Goal: Task Accomplishment & Management: Complete application form

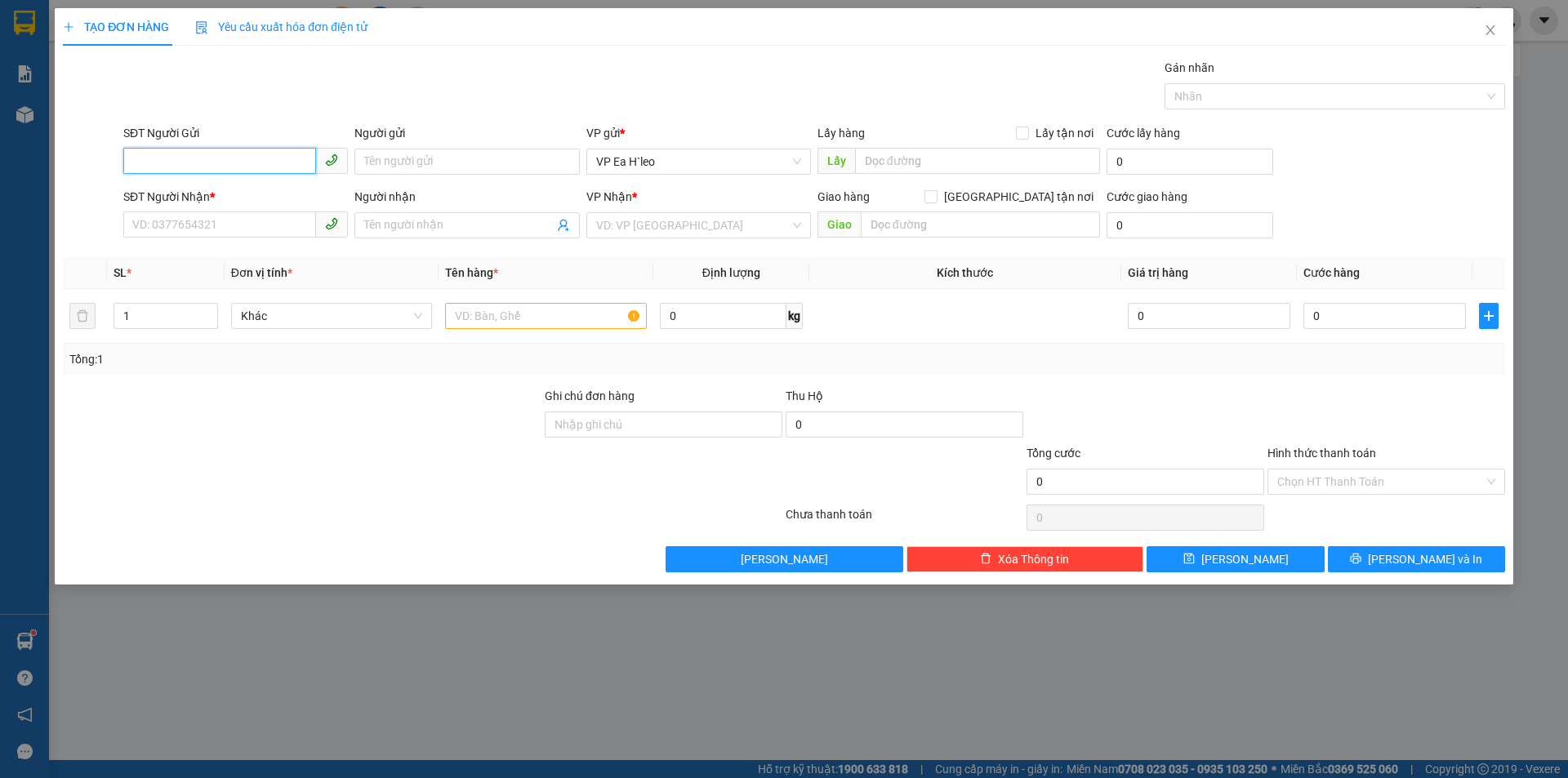
click at [248, 152] on input "SĐT Người Gửi" at bounding box center [220, 161] width 193 height 26
paste input "0389261206"
type input "0389261206"
click at [234, 194] on div "0389261206 - H Hin Niê" at bounding box center [235, 194] width 205 height 18
type input "H Hin Niê"
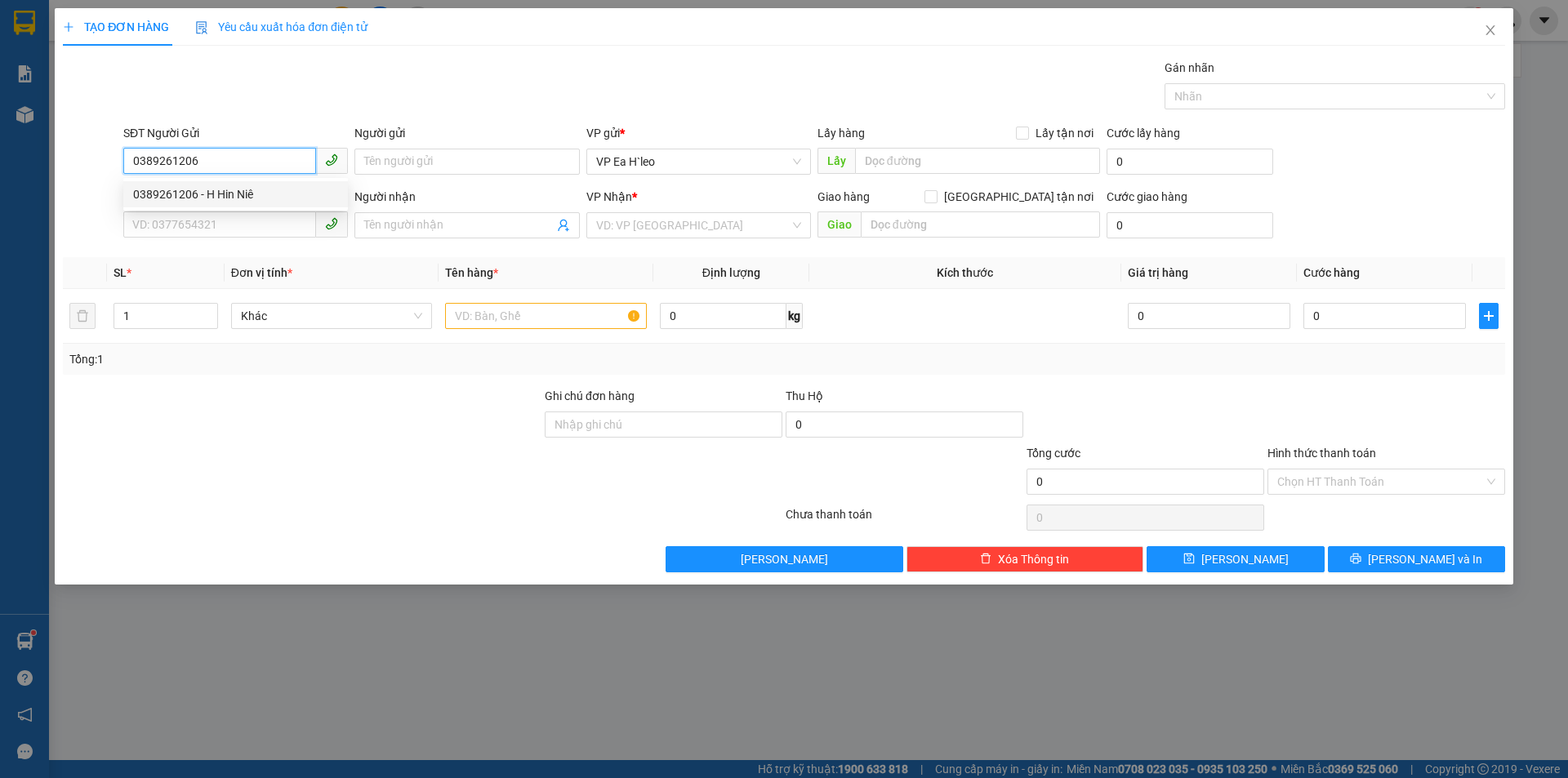
type input "0389261206"
type input "H Hin Niê"
type input "0389261206"
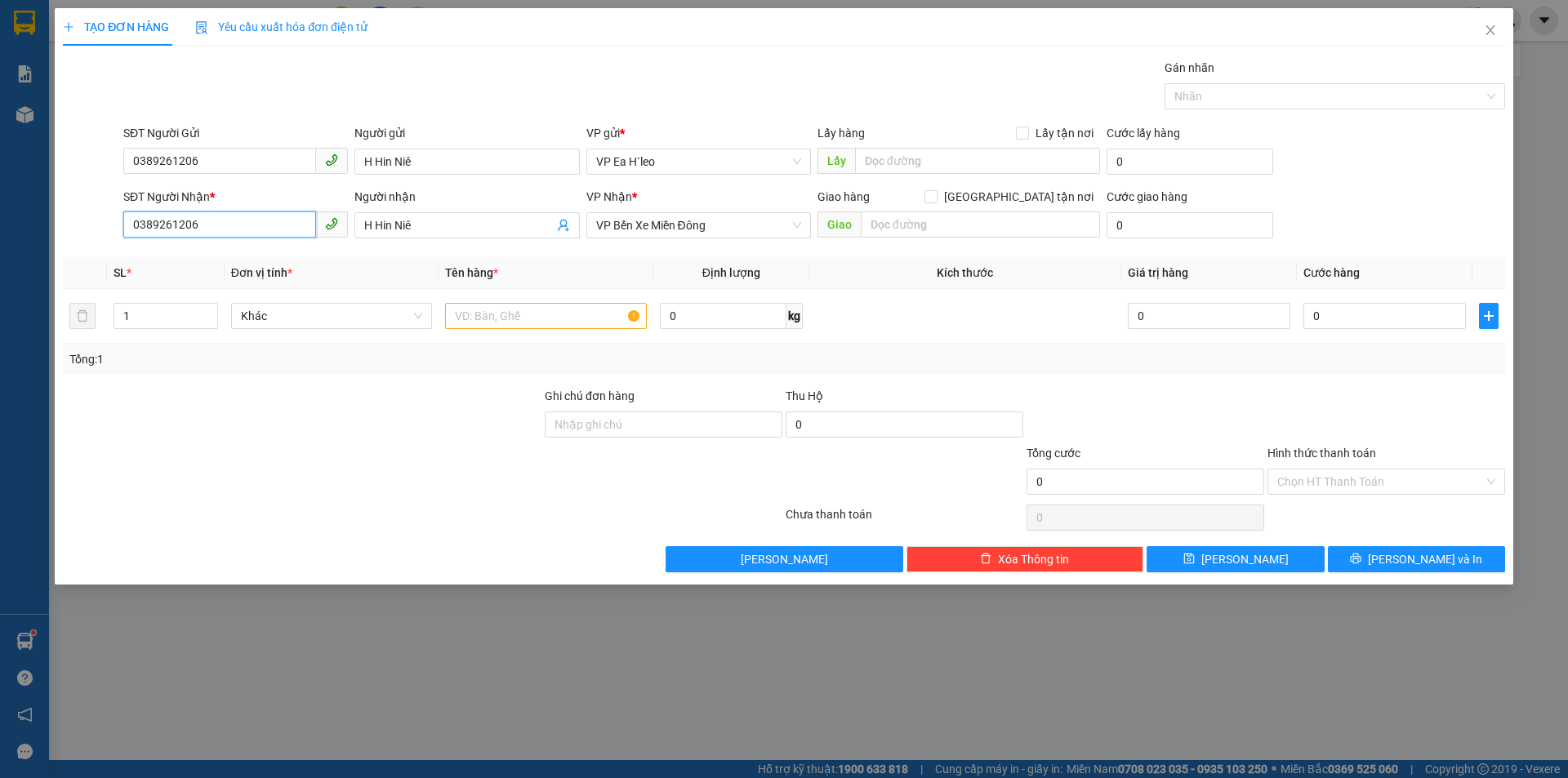
click at [272, 225] on input "0389261206" at bounding box center [220, 224] width 193 height 26
click at [969, 237] on input "text" at bounding box center [980, 224] width 239 height 26
type input "NGÃ BA SUỐI GIỮA"
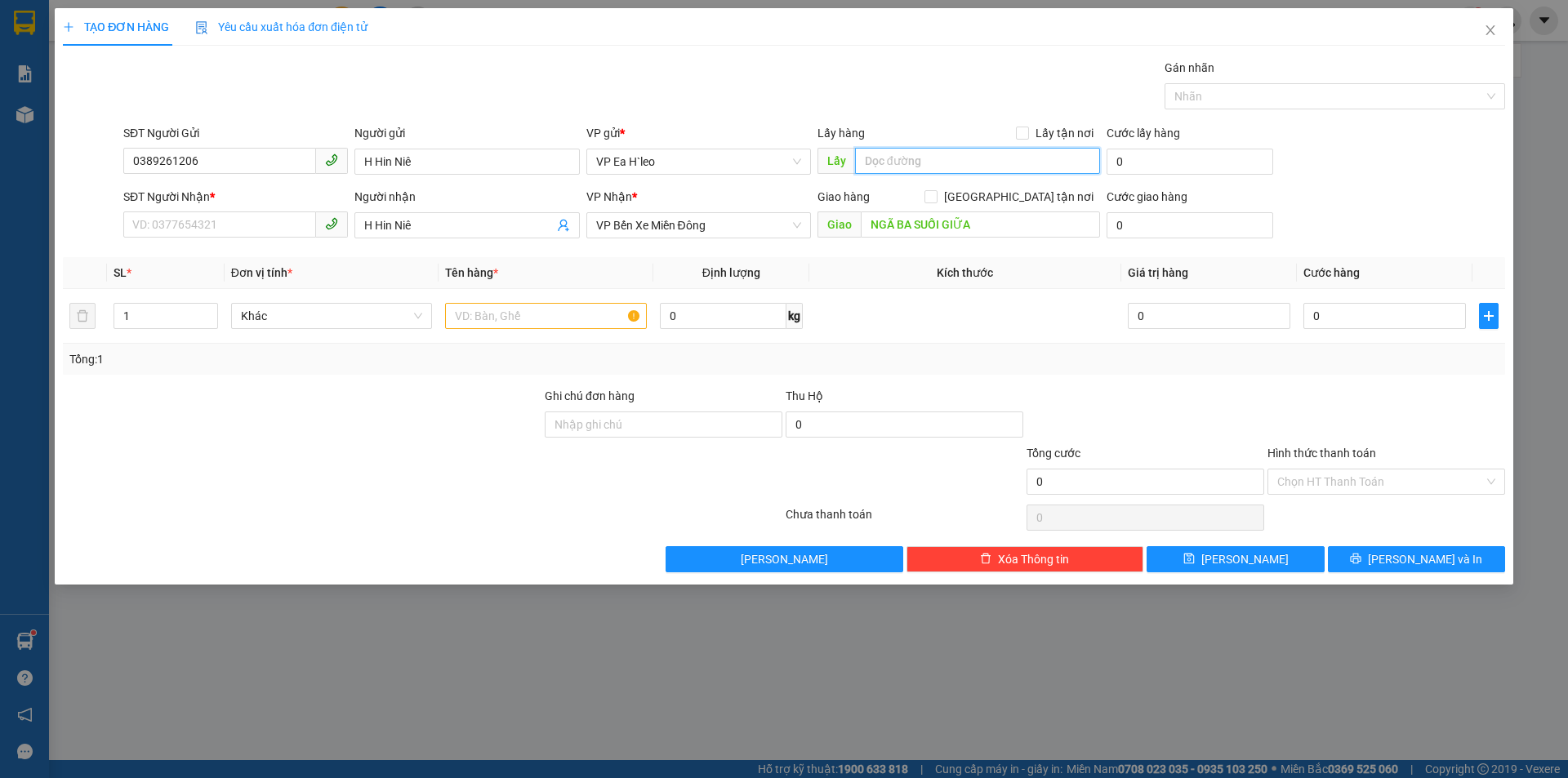
click at [945, 166] on input "text" at bounding box center [978, 161] width 245 height 26
click at [211, 156] on input "0389261206" at bounding box center [220, 161] width 193 height 26
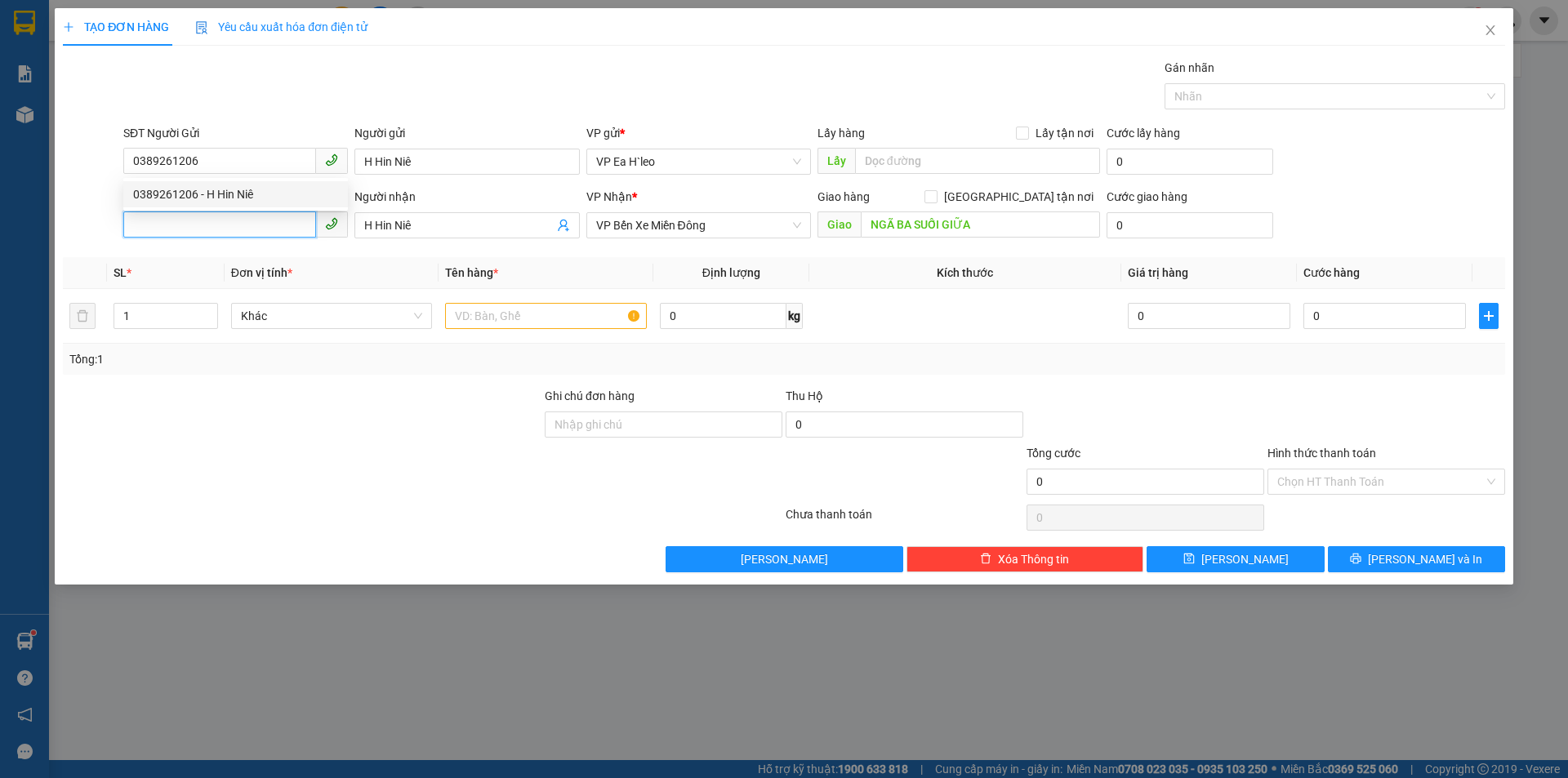
drag, startPoint x: 211, startPoint y: 156, endPoint x: 171, endPoint y: 222, distance: 77.2
click at [171, 222] on input "SĐT Người Nhận *" at bounding box center [220, 224] width 193 height 26
paste input "0389261206"
type input "0389261206"
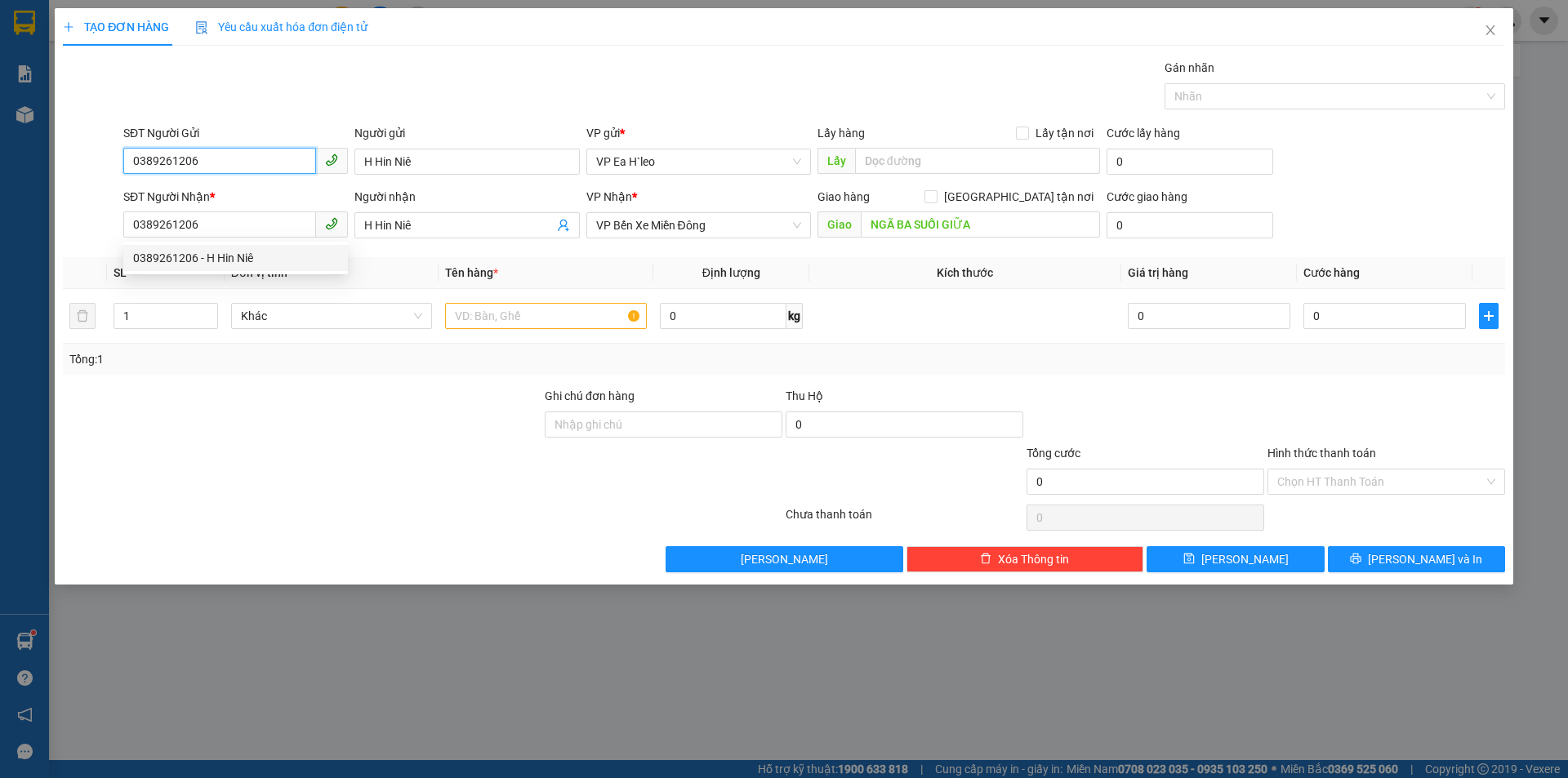
click at [243, 160] on input "0389261206" at bounding box center [220, 161] width 193 height 26
type input "0385627985"
click at [255, 188] on div "0385627985" at bounding box center [235, 194] width 205 height 18
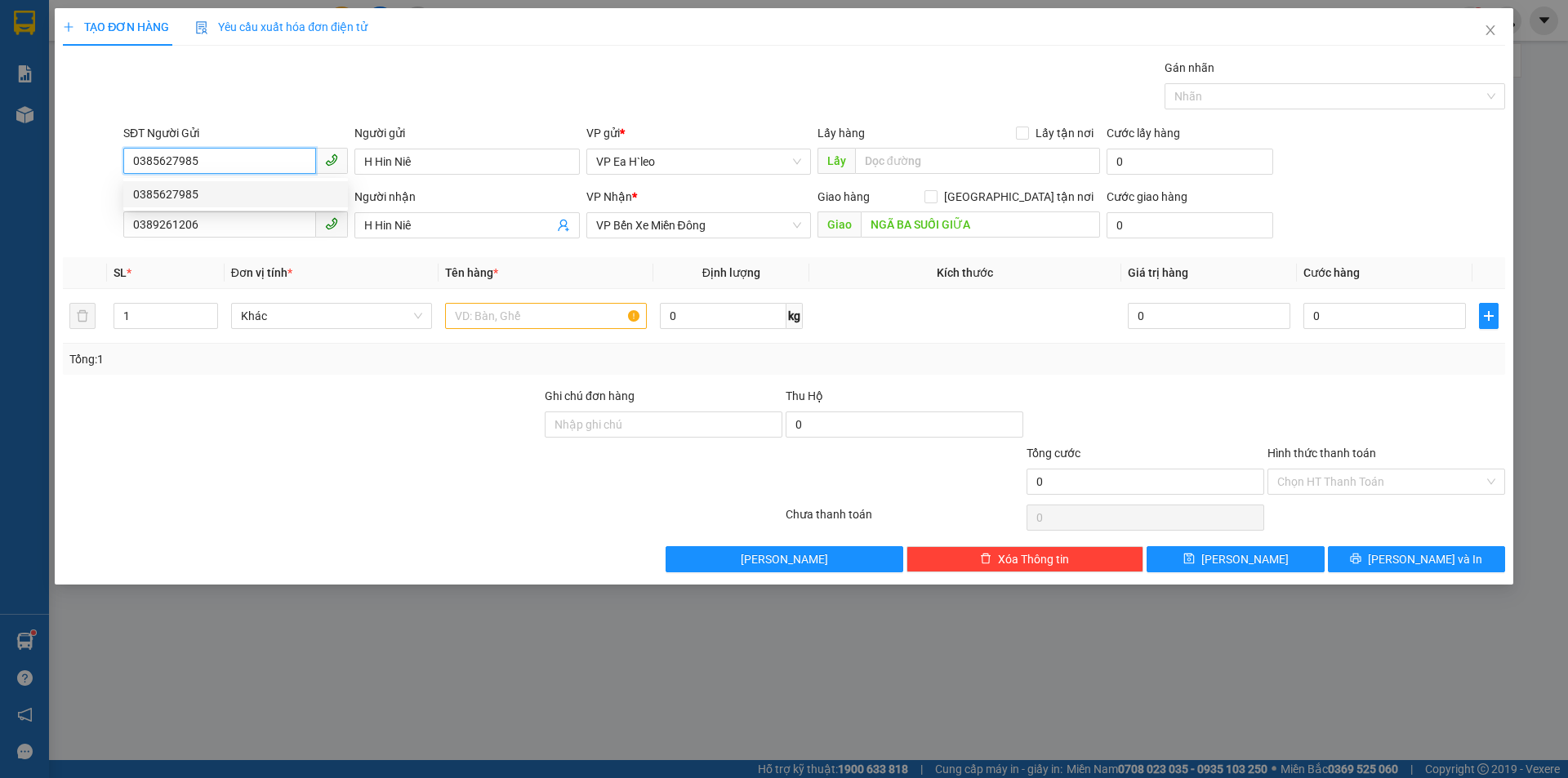
type input "CƯ NÉ"
type input "0385627985"
click at [575, 318] on input "text" at bounding box center [546, 315] width 201 height 26
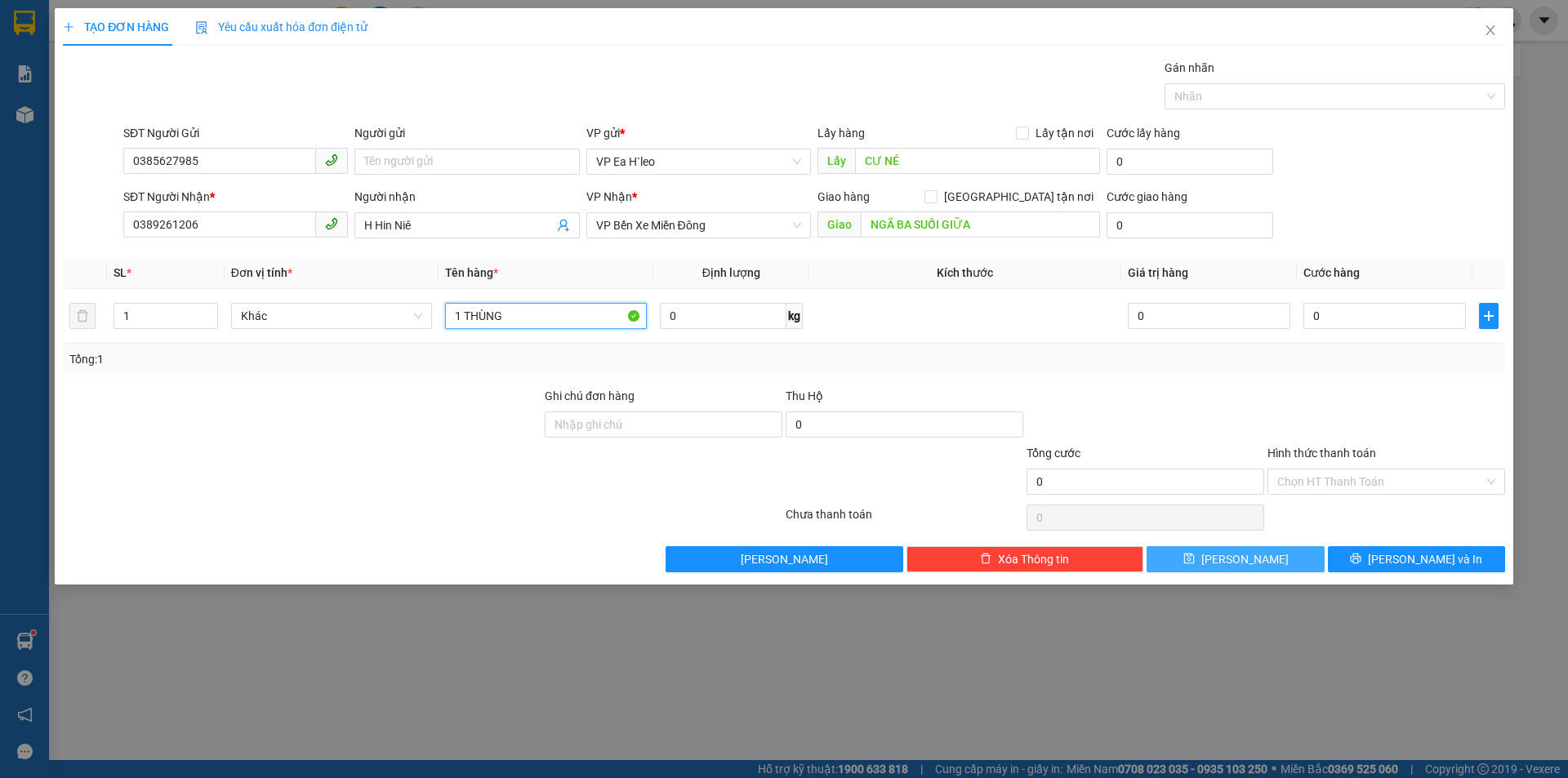
type input "1 THÙNG"
click at [1252, 561] on span "[PERSON_NAME]" at bounding box center [1245, 559] width 87 height 18
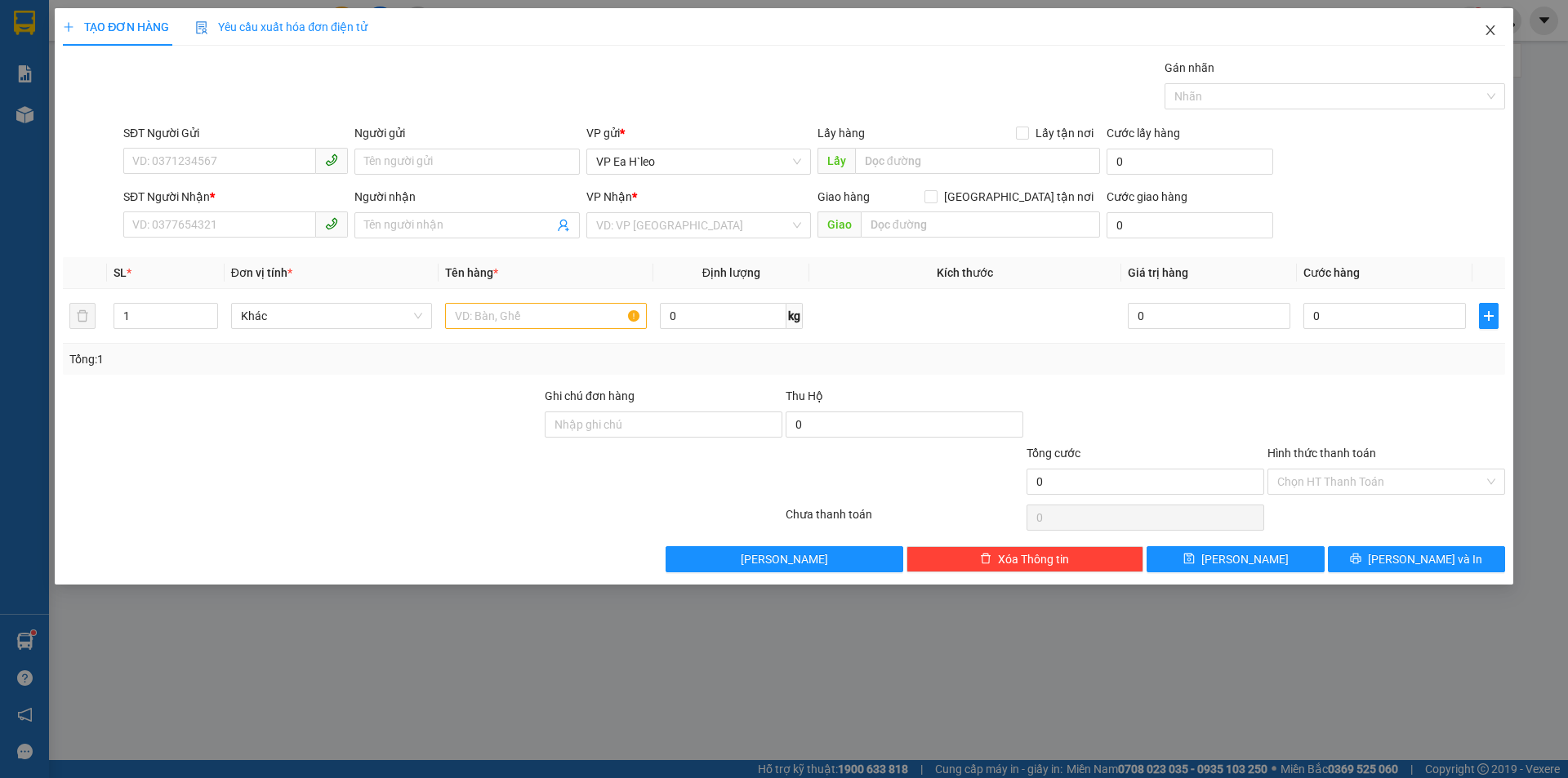
click at [1493, 31] on icon "close" at bounding box center [1490, 30] width 13 height 13
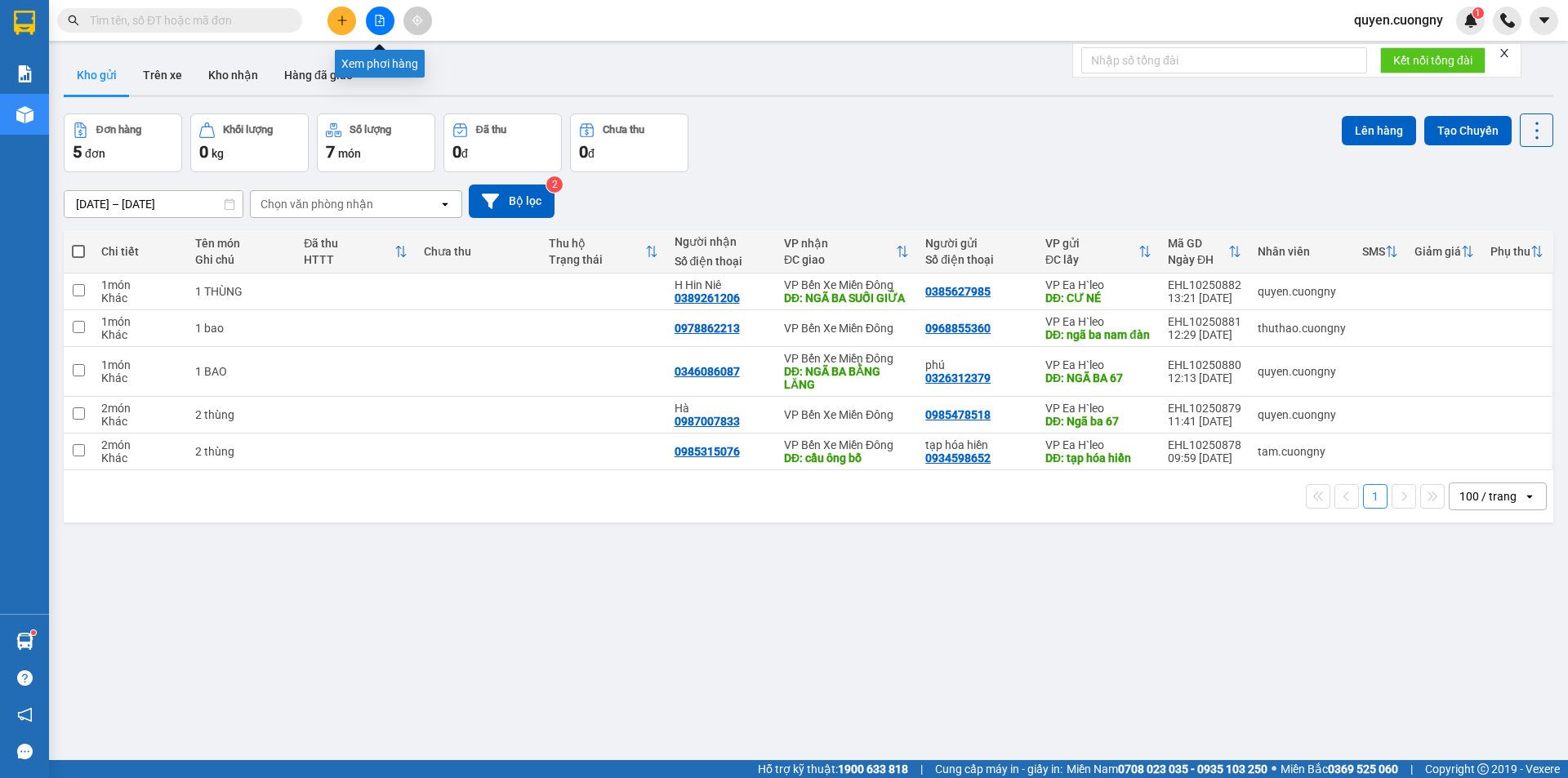
click at [386, 26] on button at bounding box center [380, 21] width 29 height 29
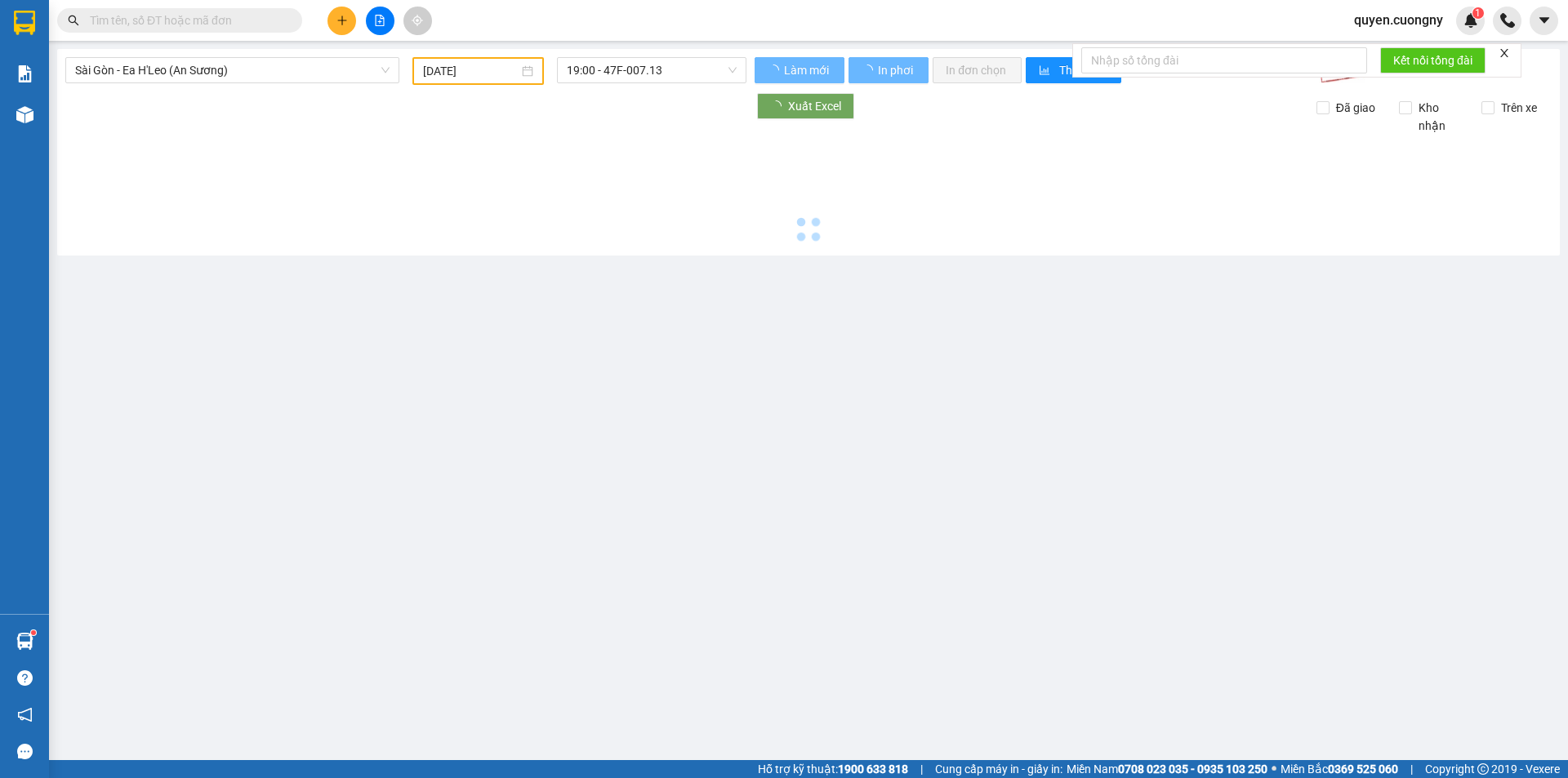
type input "[DATE]"
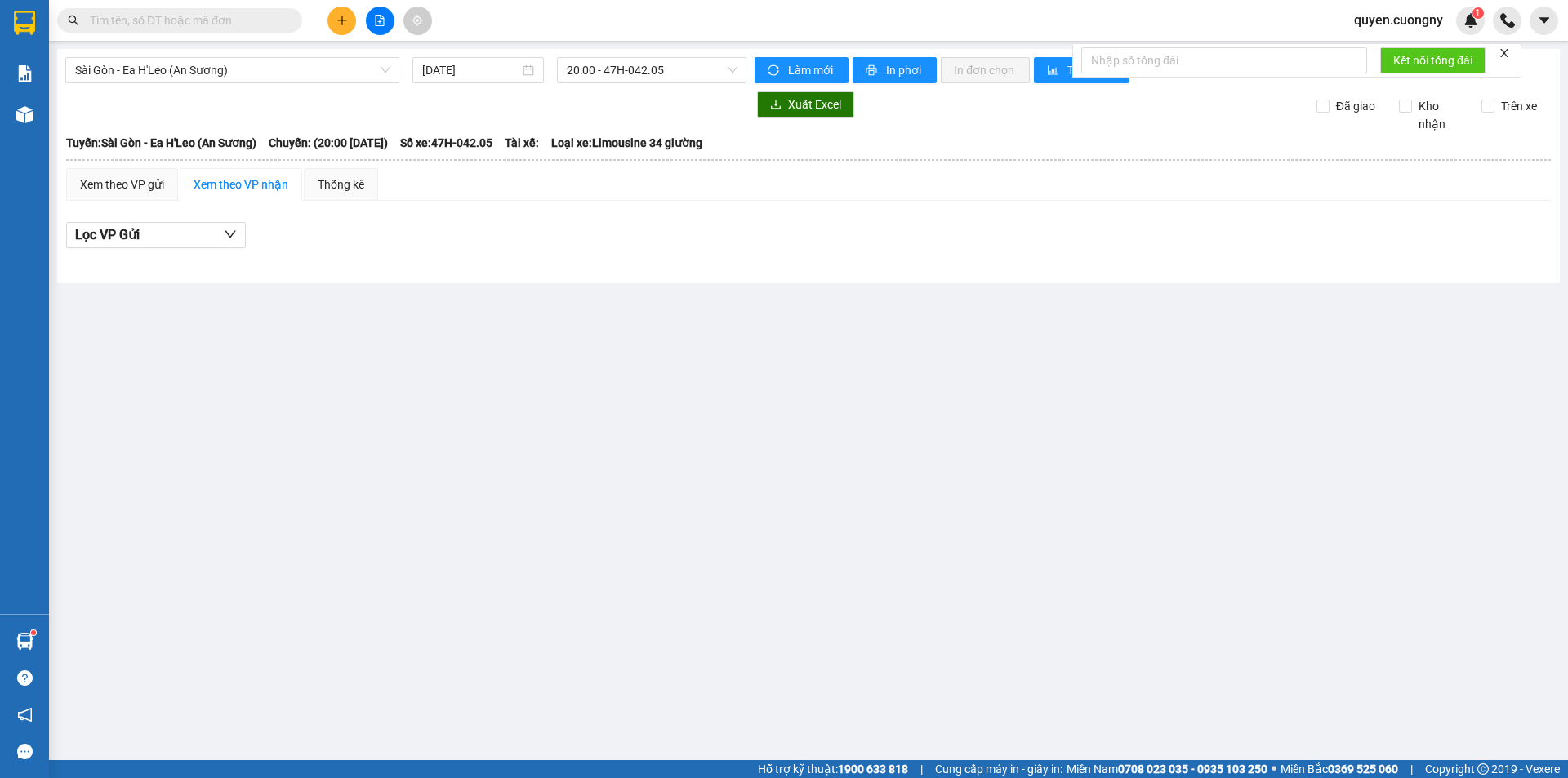
click at [239, 21] on input "text" at bounding box center [186, 20] width 193 height 18
click at [239, 61] on span "Sài Gòn - Ea H'Leo (An Sương)" at bounding box center [233, 70] width 315 height 25
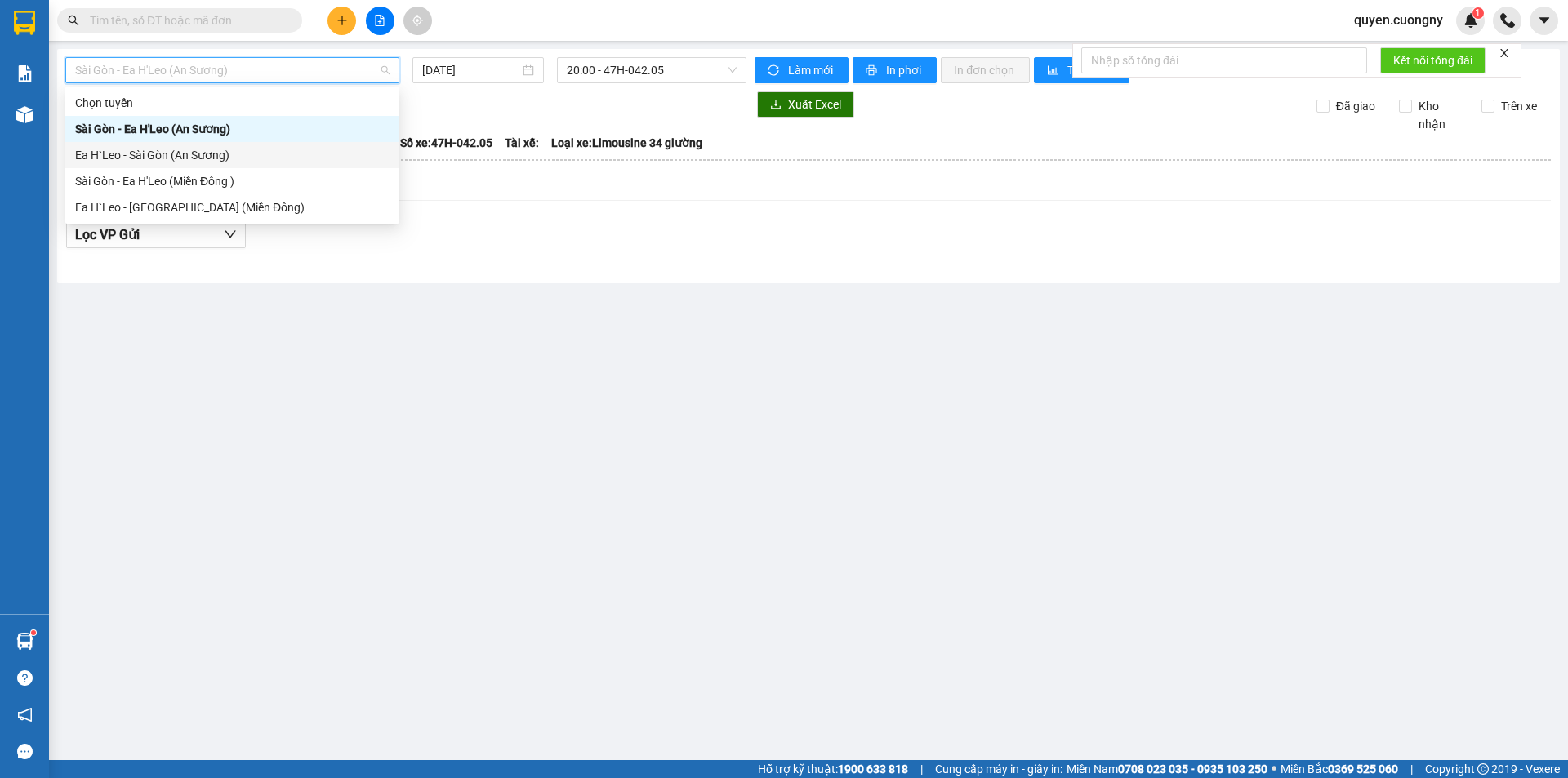
click at [239, 154] on div "Ea H`Leo - Sài Gòn (An Sương)" at bounding box center [233, 155] width 315 height 18
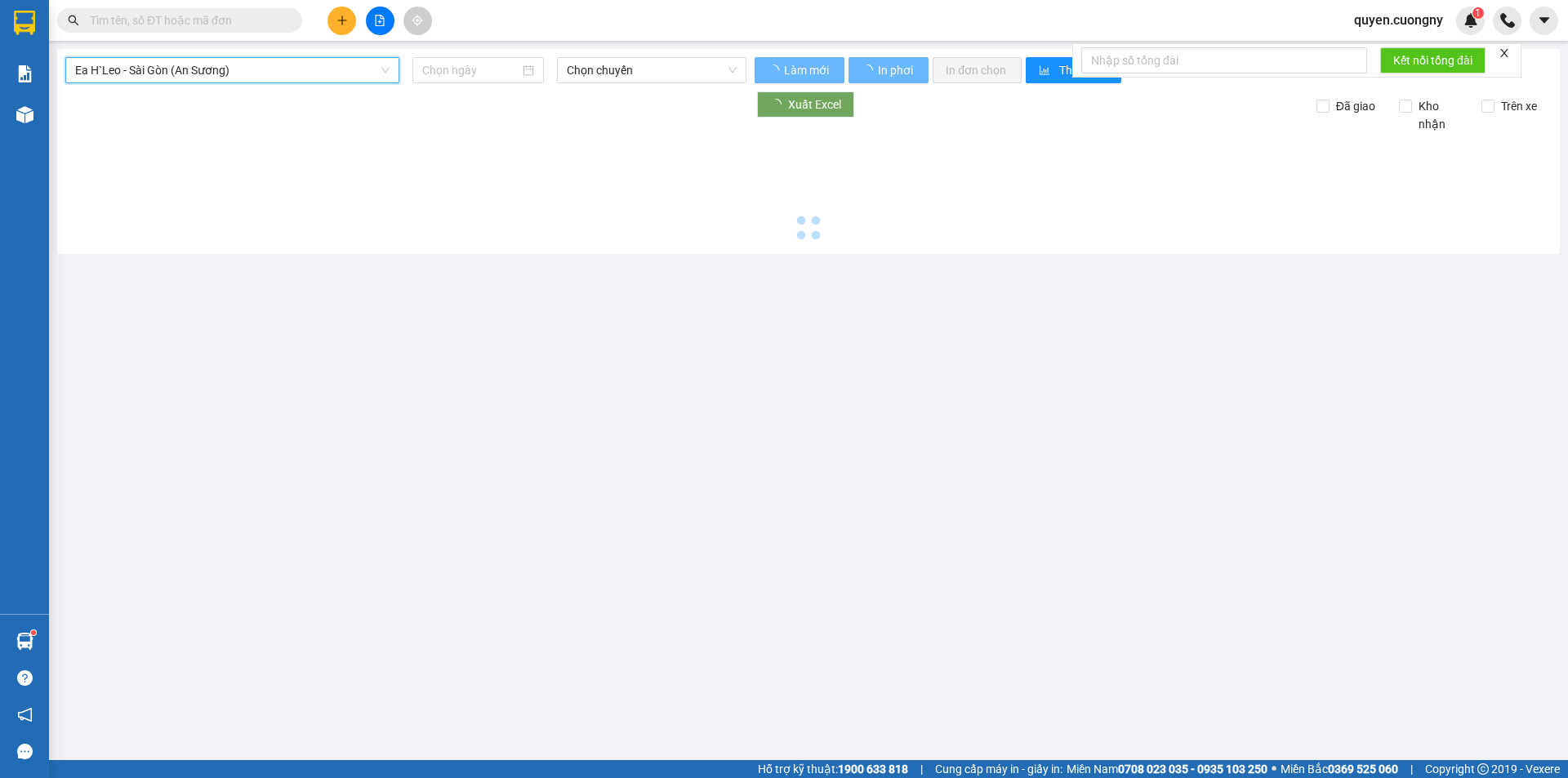
type input "[DATE]"
